Goal: Go to known website: Go to known website

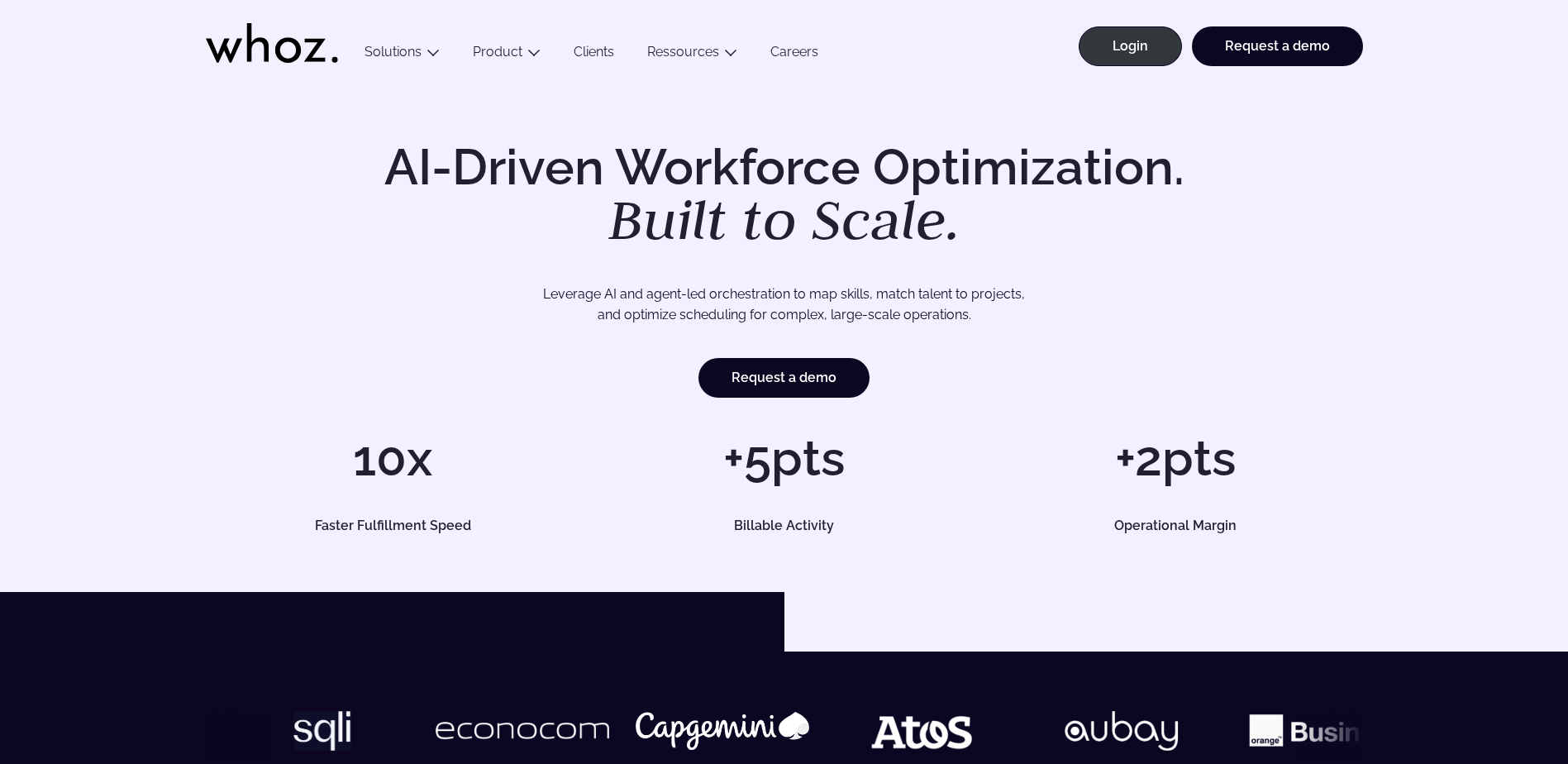
drag, startPoint x: 0, startPoint y: 0, endPoint x: 354, endPoint y: 139, distance: 380.3
click at [354, 139] on div "AI-Driven Workforce Optimization. Built to Scale. Leverage AI and agent-led orc…" at bounding box center [784, 337] width 1568 height 509
click at [1144, 43] on link "Login" at bounding box center [1130, 46] width 103 height 40
click at [1136, 44] on link "Login" at bounding box center [1130, 46] width 103 height 40
